Goal: Communication & Community: Answer question/provide support

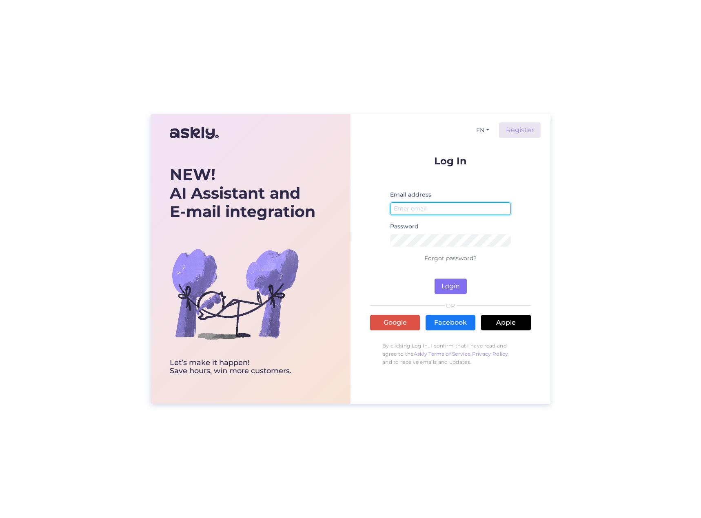
type input "[EMAIL_ADDRESS][DOMAIN_NAME]"
click at [445, 285] on button "Login" at bounding box center [450, 286] width 32 height 15
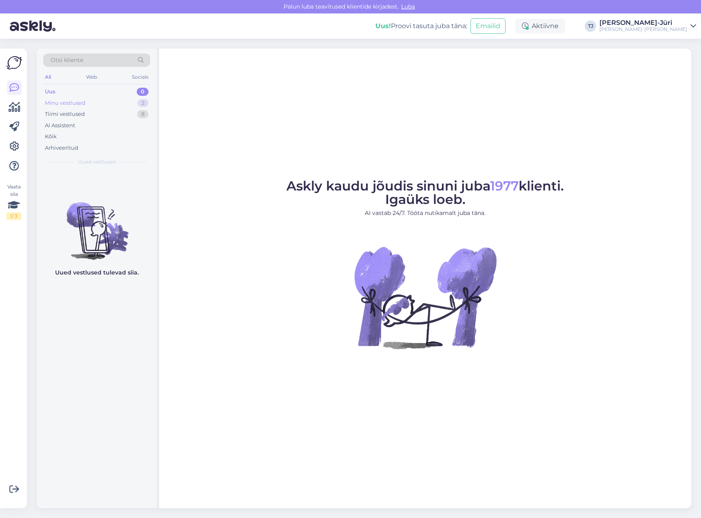
click at [107, 102] on div "Minu vestlused 2" at bounding box center [96, 102] width 107 height 11
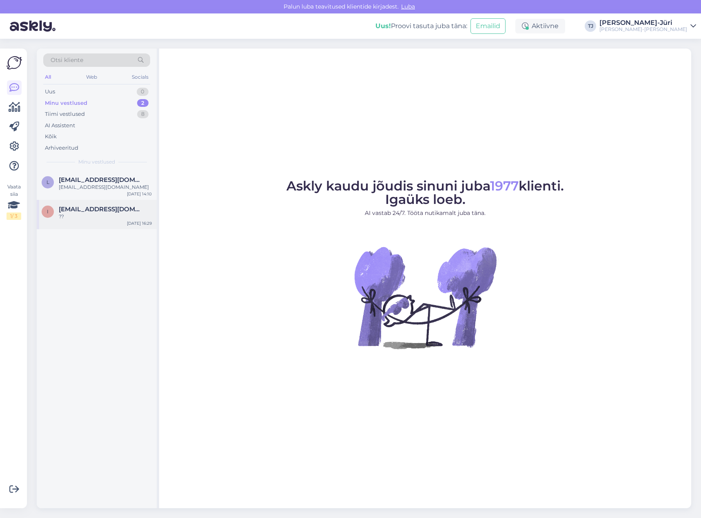
click at [83, 219] on div "??" at bounding box center [105, 216] width 93 height 7
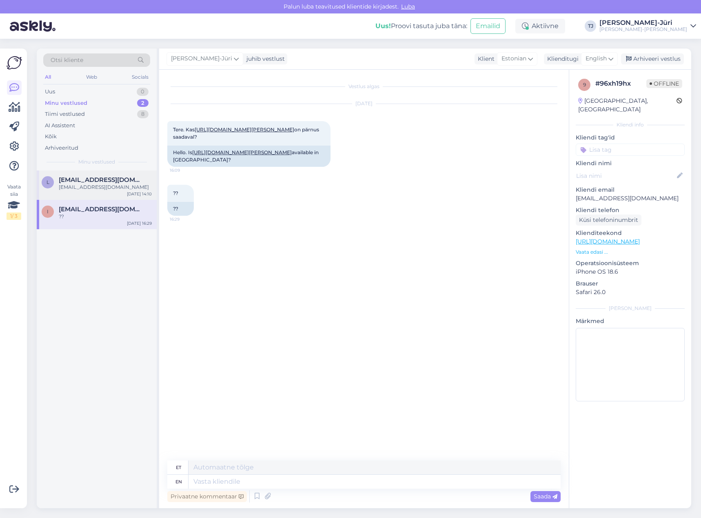
click at [86, 184] on div "[EMAIL_ADDRESS][DOMAIN_NAME]" at bounding box center [105, 187] width 93 height 7
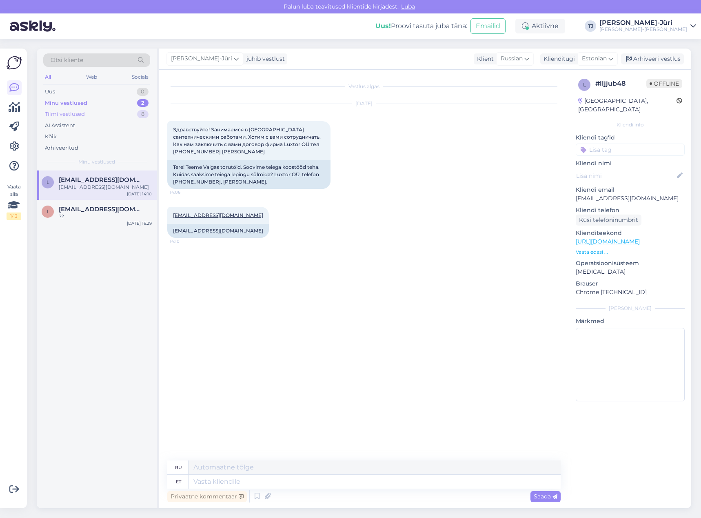
click at [81, 113] on div "Tiimi vestlused" at bounding box center [65, 114] width 40 height 8
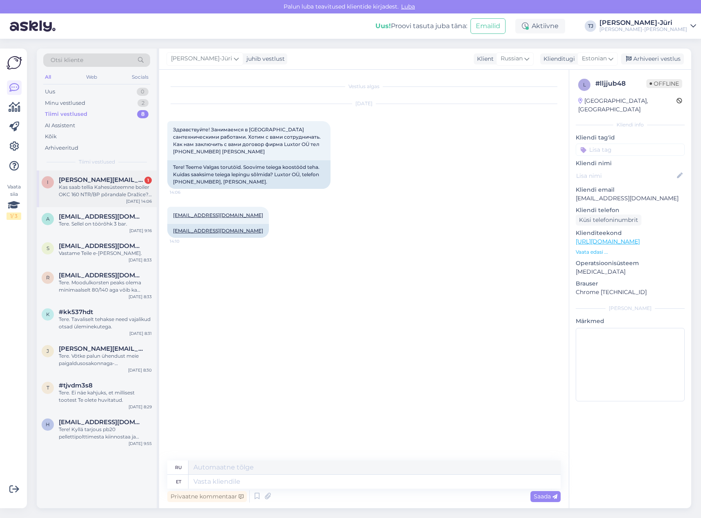
click at [108, 178] on span "[PERSON_NAME][EMAIL_ADDRESS][DOMAIN_NAME]" at bounding box center [101, 179] width 85 height 7
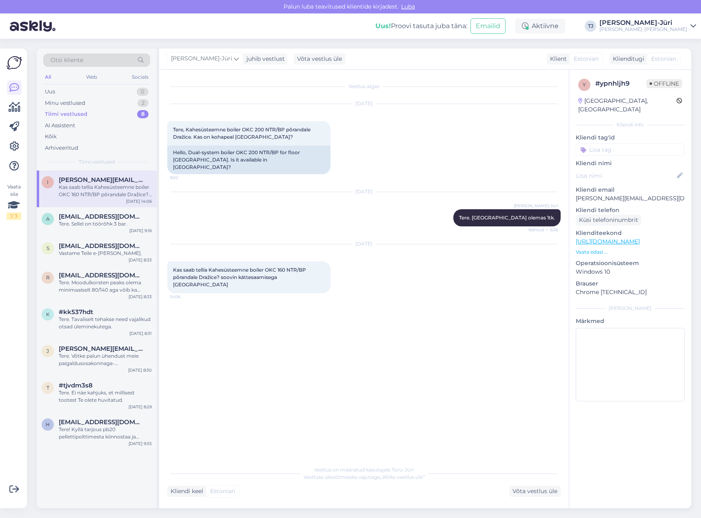
click at [101, 114] on div "Tiimi vestlused 8" at bounding box center [96, 113] width 107 height 11
click at [115, 433] on div "Tere! Kyllä tarjous pb20 pellettipolttimesta kiinnostaa ja muutkin saman teholu…" at bounding box center [105, 433] width 93 height 15
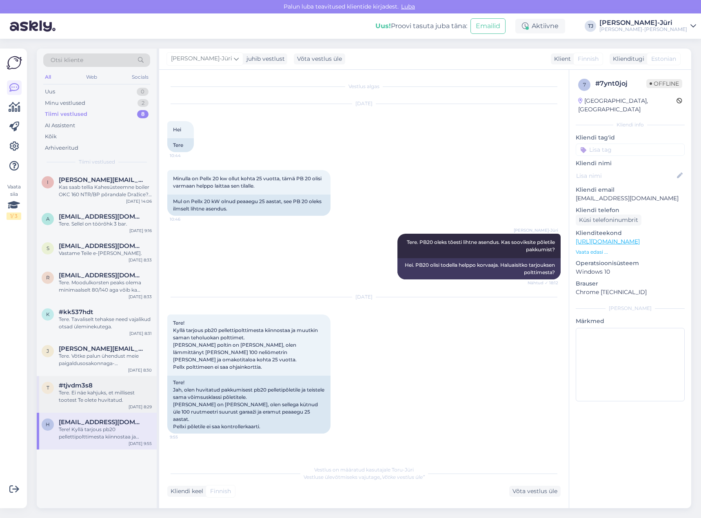
click at [102, 391] on div "Tere. Ei näe kahjuks, et millisest tootest Te olete huvitatud." at bounding box center [105, 396] width 93 height 15
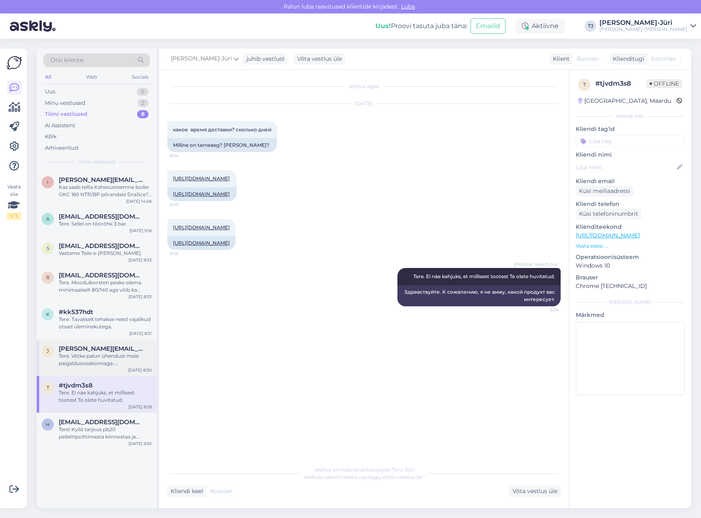
scroll to position [170, 0]
click at [97, 354] on div "Tere. Võtke palun ühendust meie paigaldusosakonnaga- [EMAIL_ADDRESS][DOMAIN_NAM…" at bounding box center [105, 359] width 93 height 15
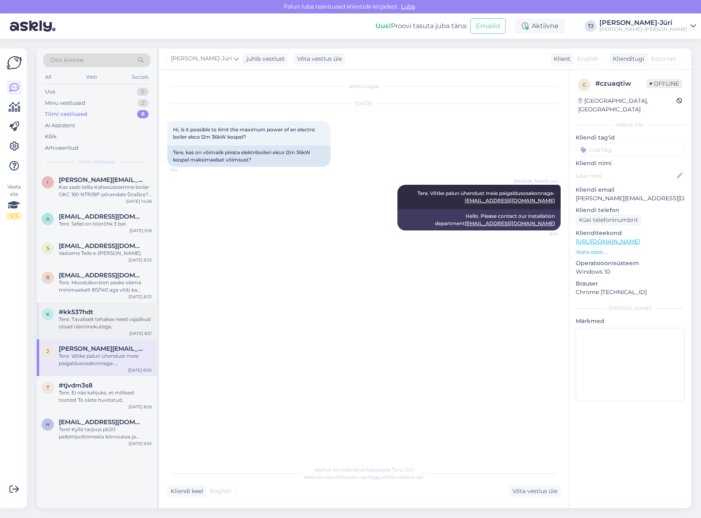
click at [97, 329] on div "Tere. Tavaliselt tehakse need vajalikud otsad üleminekutega." at bounding box center [105, 323] width 93 height 15
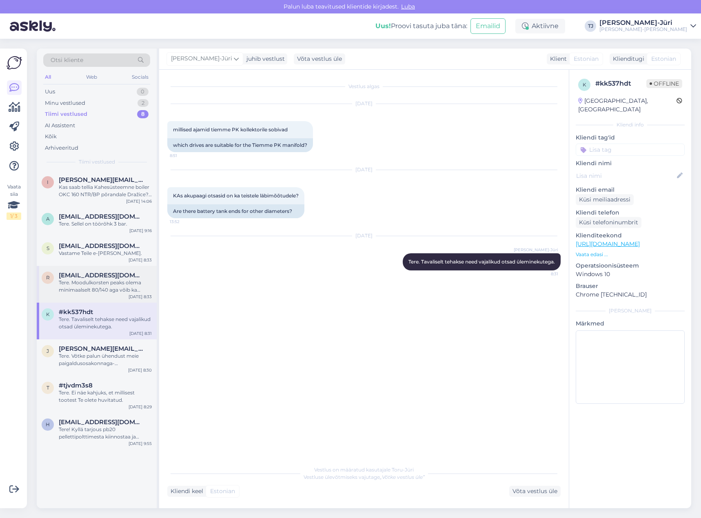
click at [97, 280] on div "Tere. Moodulkorsten peaks olema minimaalselt 80/140 aga võib ka ühendada 100/16…" at bounding box center [105, 286] width 93 height 15
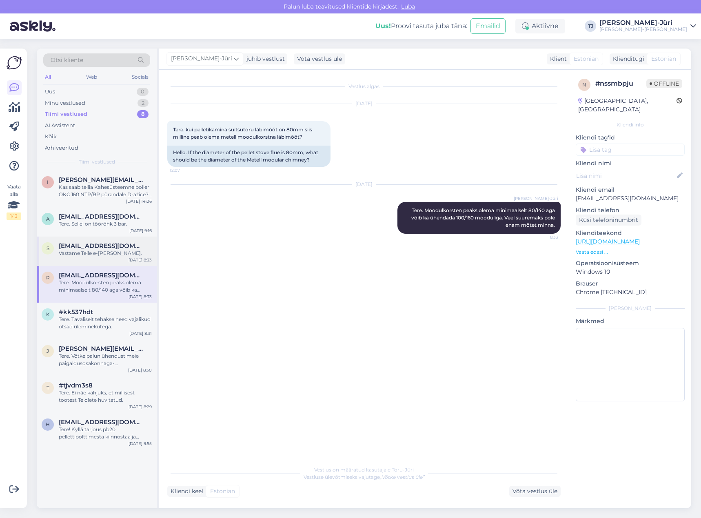
click at [90, 249] on span "[EMAIL_ADDRESS][DOMAIN_NAME]" at bounding box center [101, 245] width 85 height 7
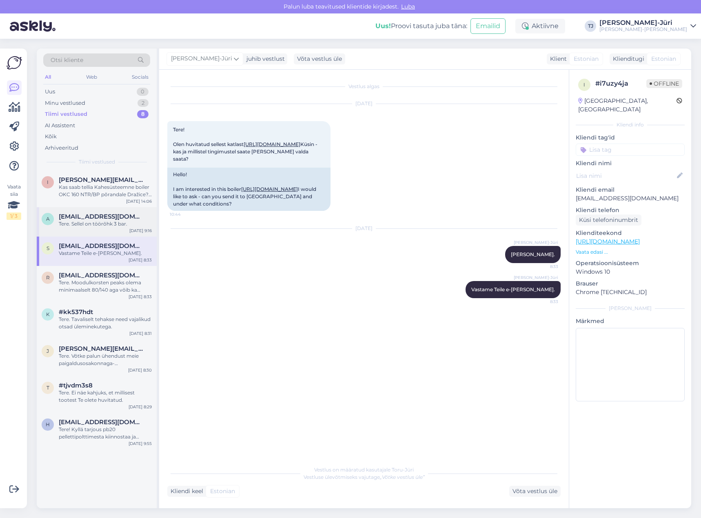
click at [94, 211] on div "a [EMAIL_ADDRESS][DOMAIN_NAME] Tere. Sellel on töörõhk 3 bar. [DATE] 9:16" at bounding box center [97, 221] width 120 height 29
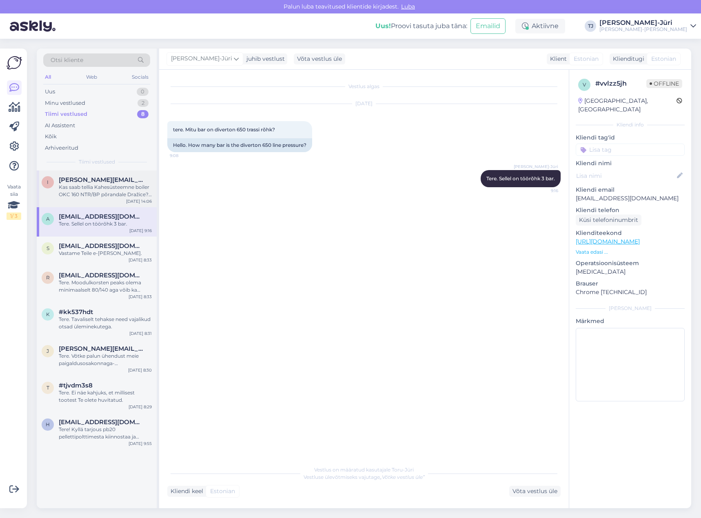
click at [102, 189] on div "Kas saab tellia Kahesüsteemne boiler OKC 160 NTR/BP põrandale Dražice? soovin k…" at bounding box center [105, 191] width 93 height 15
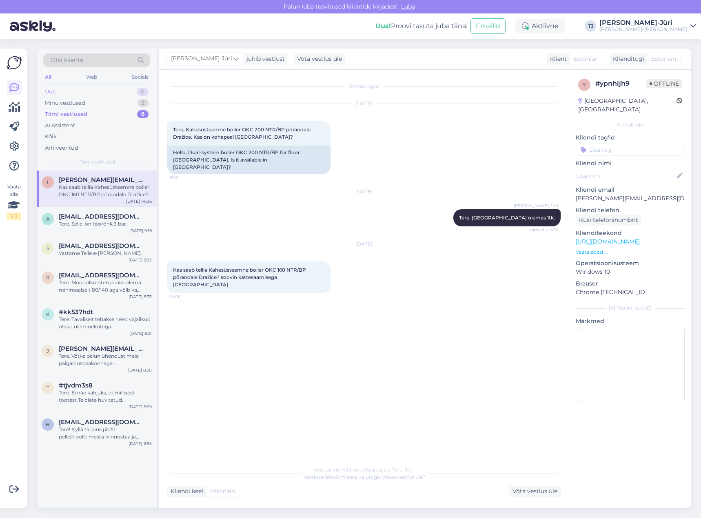
click at [81, 92] on div "Uus 0" at bounding box center [96, 91] width 107 height 11
